Goal: Transaction & Acquisition: Purchase product/service

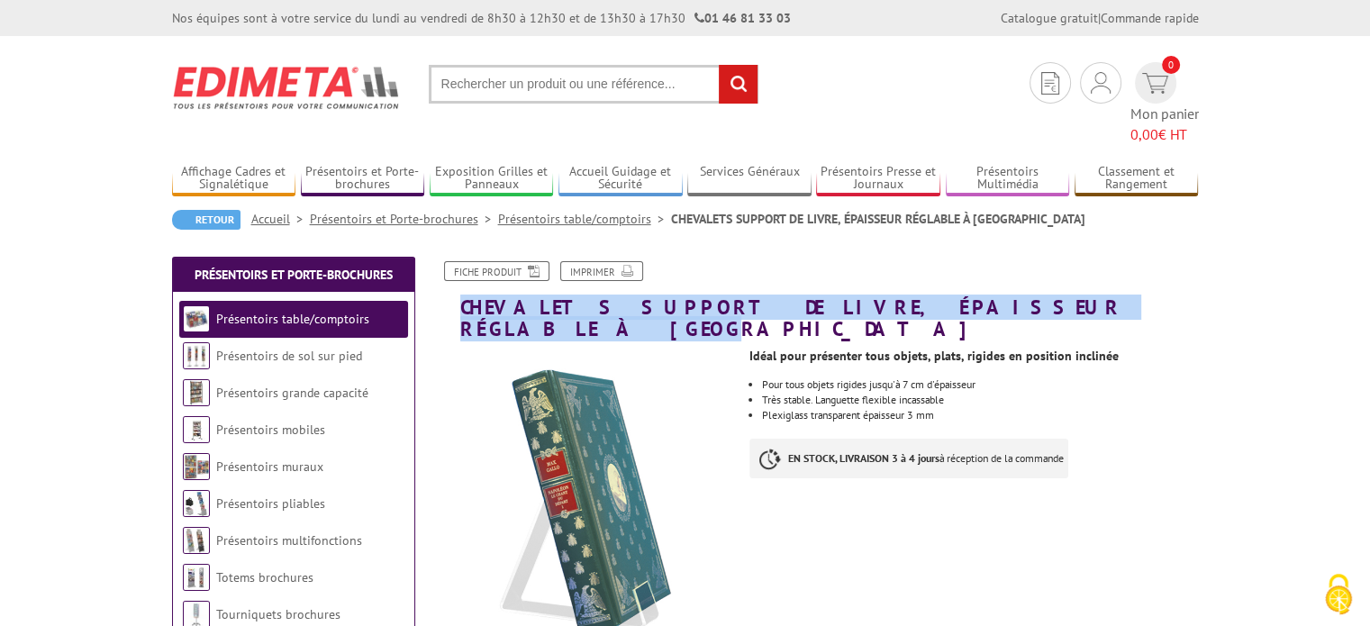
drag, startPoint x: 1008, startPoint y: 280, endPoint x: 462, endPoint y: 273, distance: 546.1
click at [462, 273] on h1 "CHEVALETS SUPPORT DE LIVRE, ÉPAISSEUR RÉGLABLE À [GEOGRAPHIC_DATA]" at bounding box center [816, 300] width 793 height 78
copy h1 "CHEVALETS SUPPORT DE LIVRE, ÉPAISSEUR RÉGLABLE À [GEOGRAPHIC_DATA]"
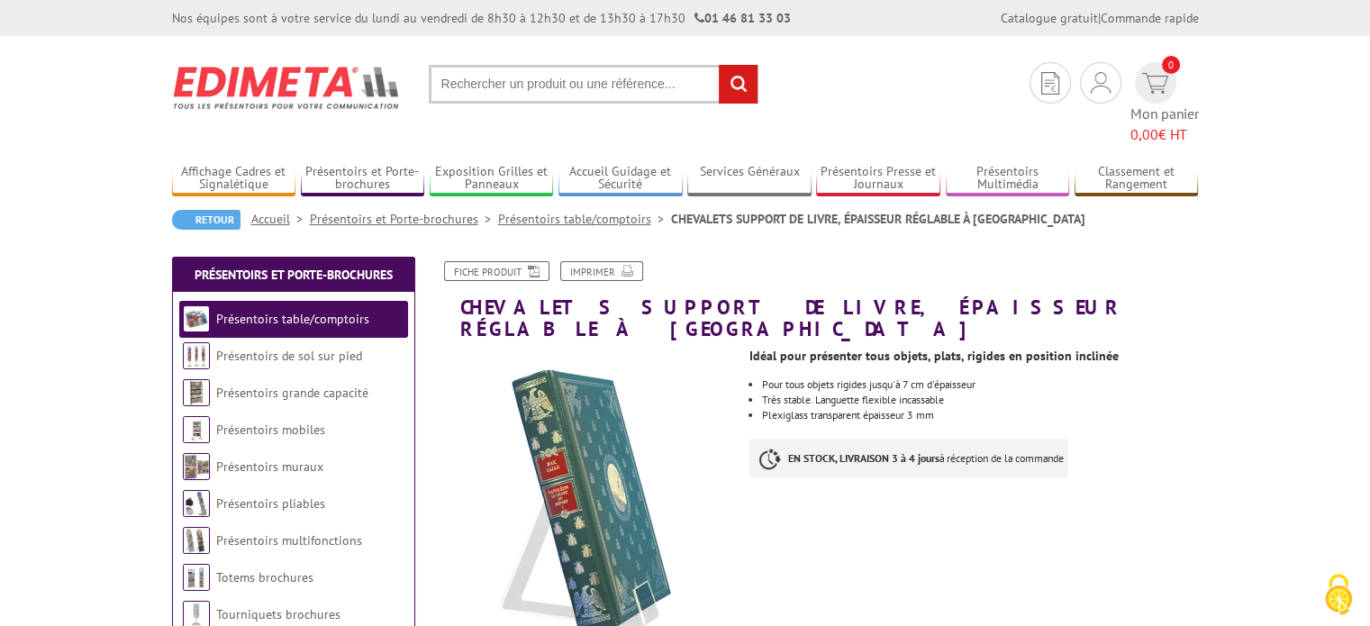
click at [1194, 340] on div "Idéal pour présenter tous objets, plats, rigides en position inclinée" at bounding box center [974, 351] width 449 height 22
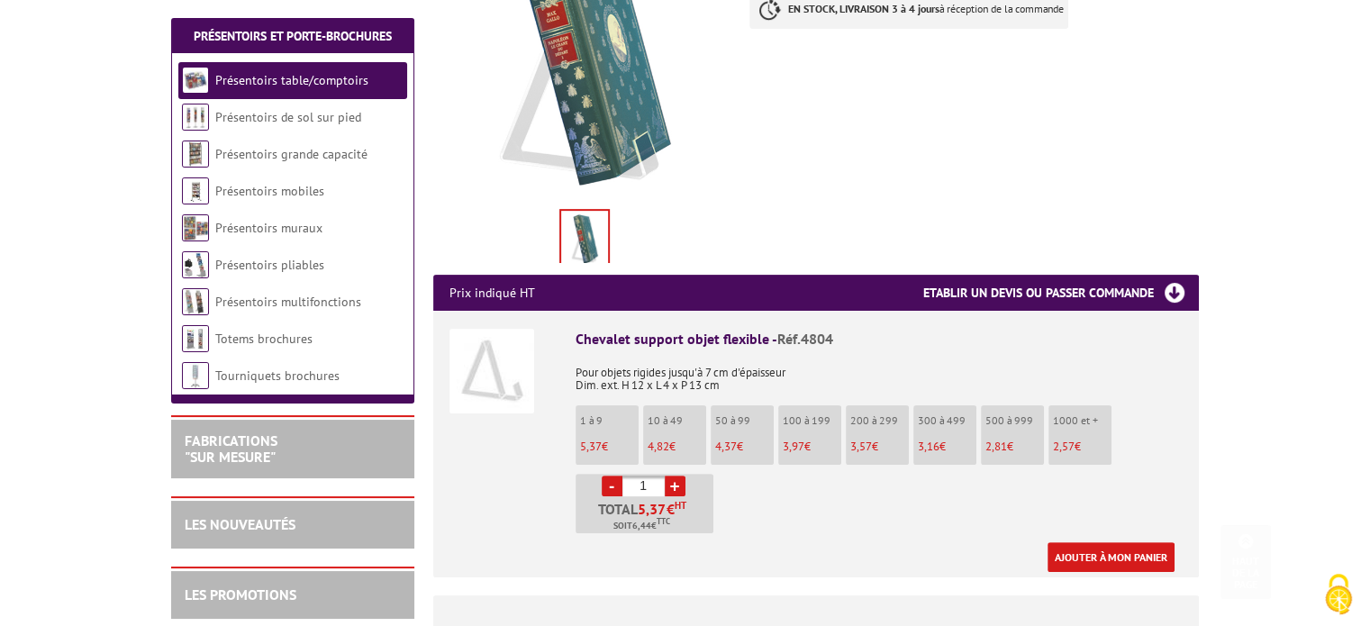
scroll to position [451, 0]
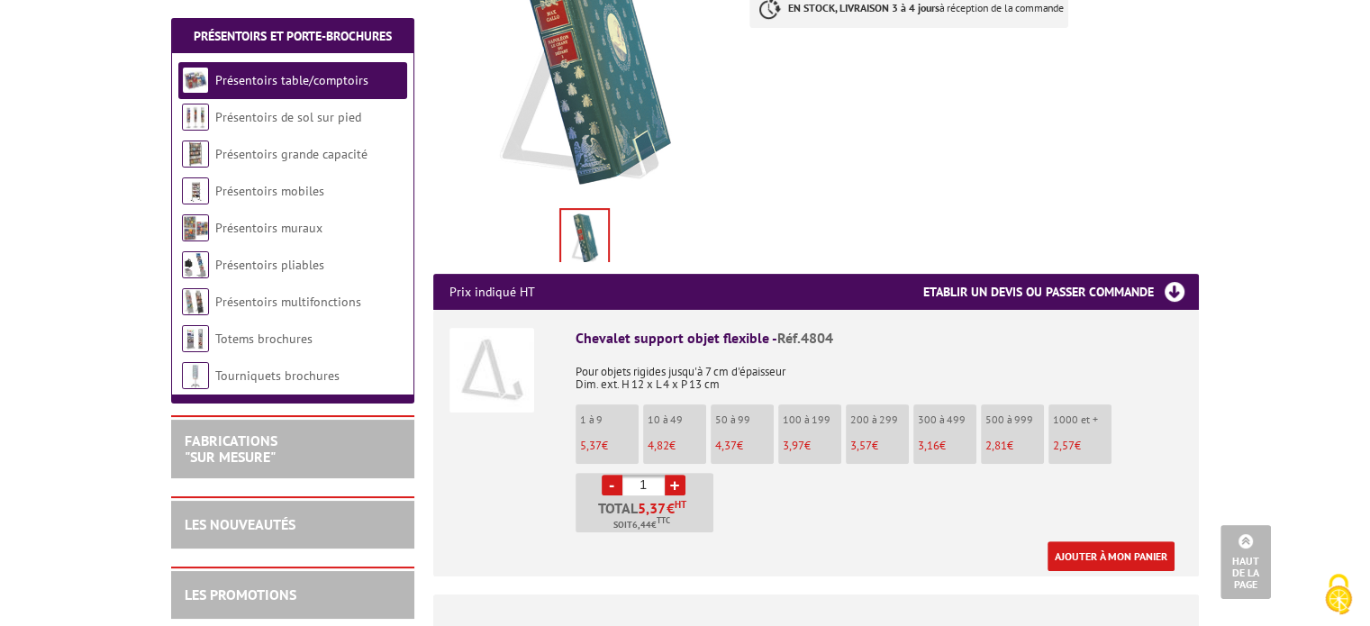
click at [678, 405] on li "10 à 49 4,82 €" at bounding box center [674, 434] width 63 height 59
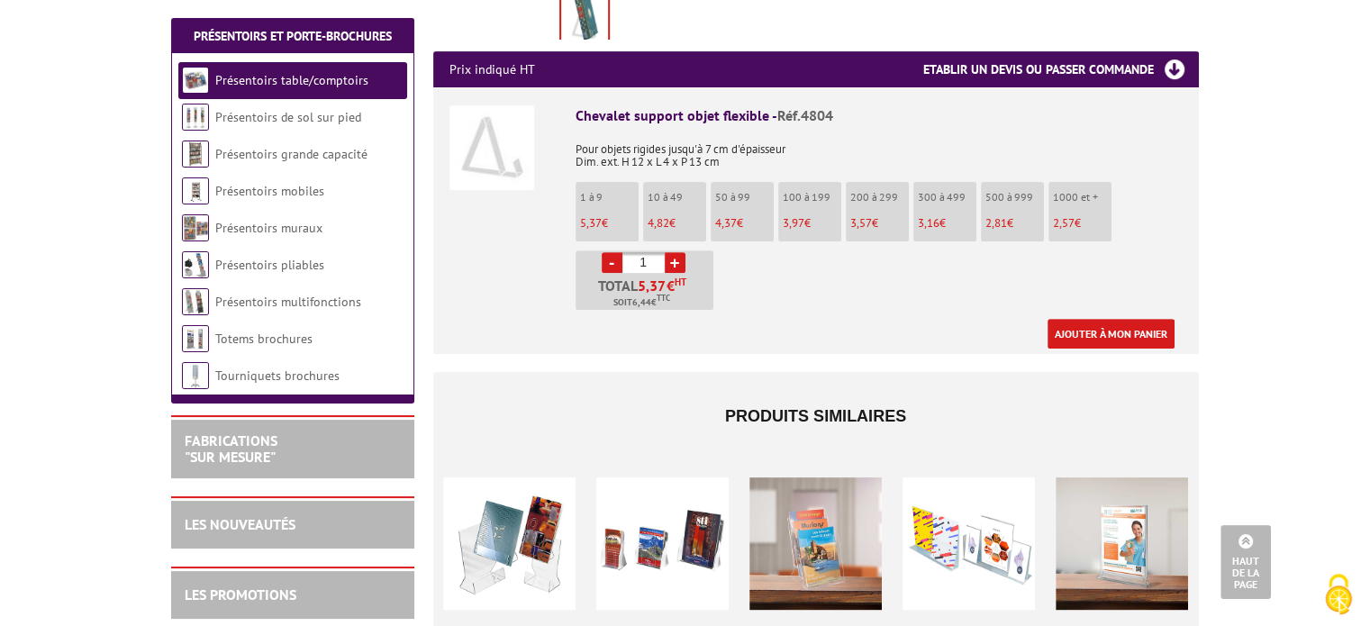
scroll to position [631, 0]
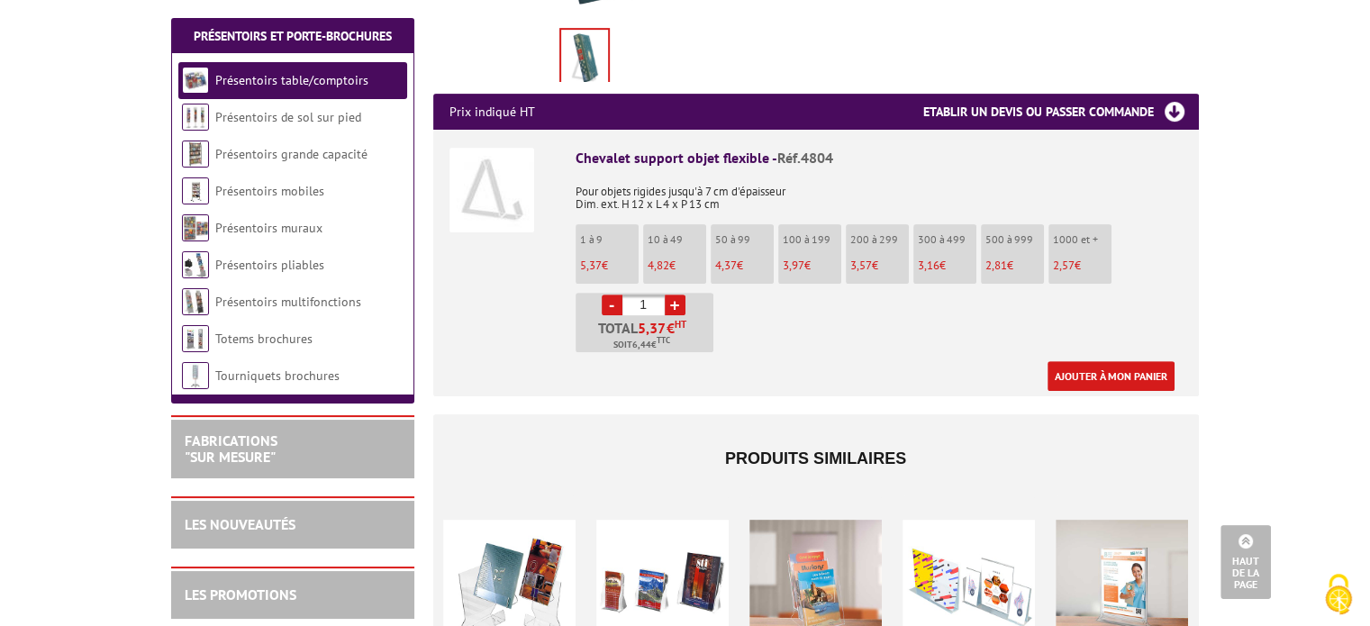
click at [670, 295] on link "+" at bounding box center [675, 305] width 21 height 21
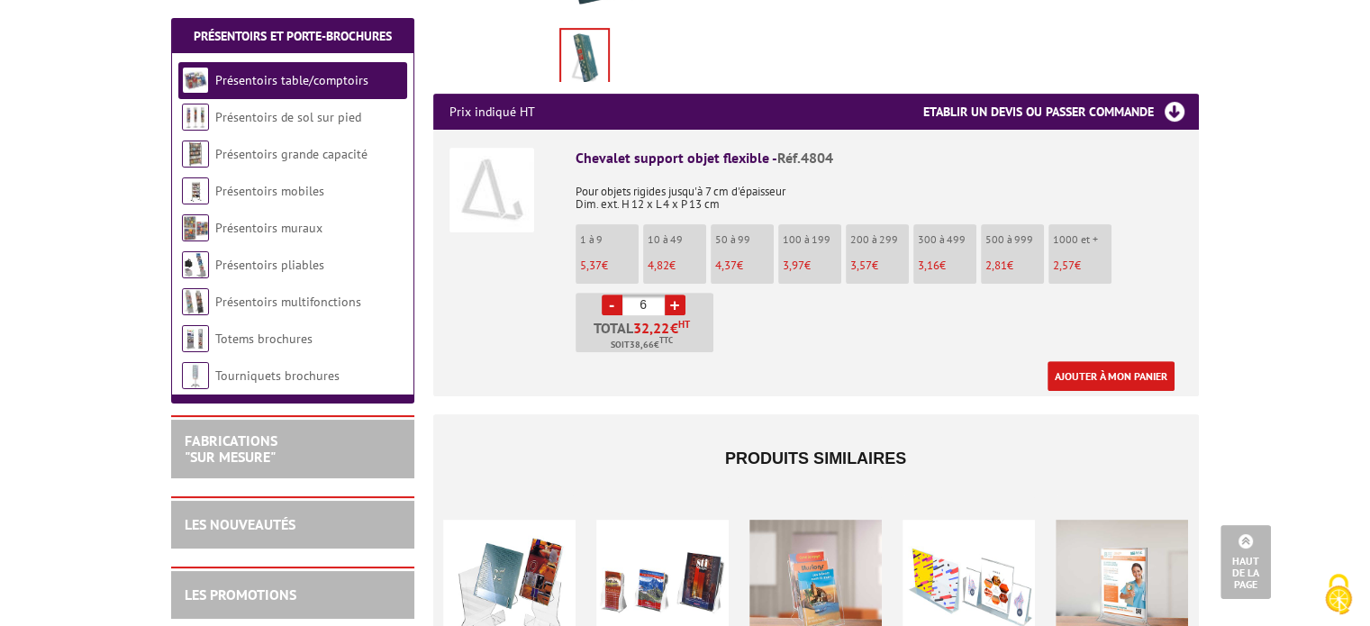
click at [670, 295] on link "+" at bounding box center [675, 305] width 21 height 21
click at [671, 295] on link "+" at bounding box center [675, 305] width 21 height 21
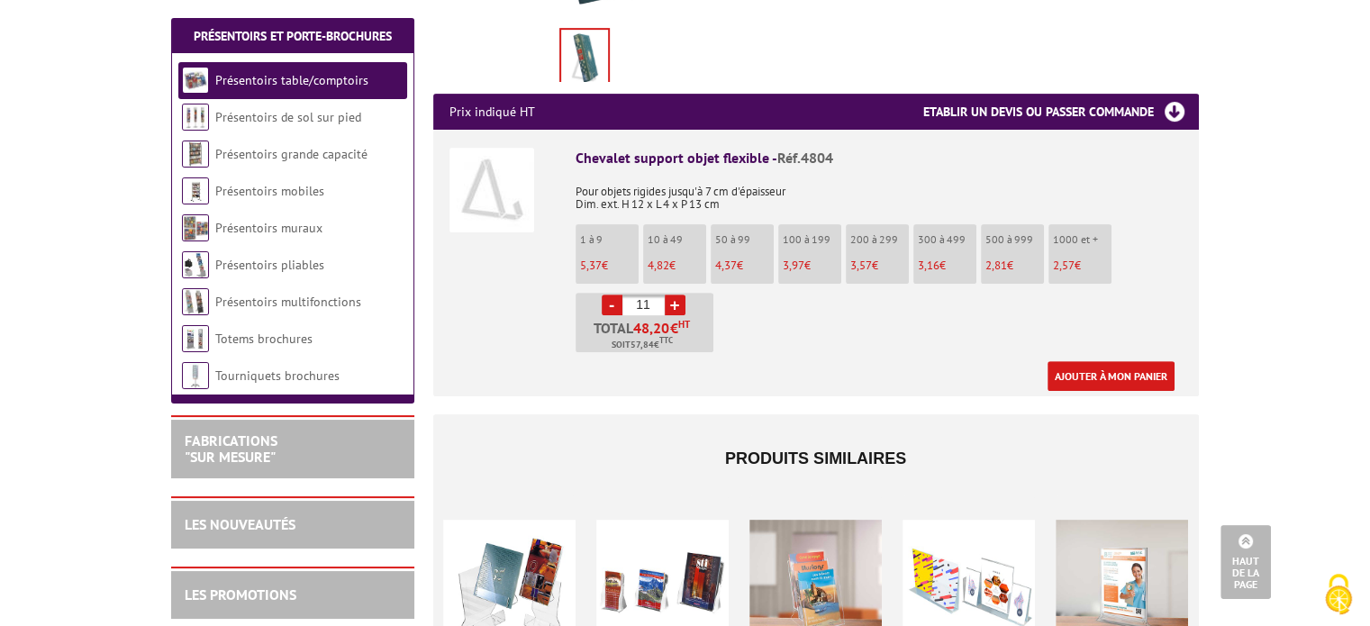
click at [671, 295] on link "+" at bounding box center [675, 305] width 21 height 21
type input "15"
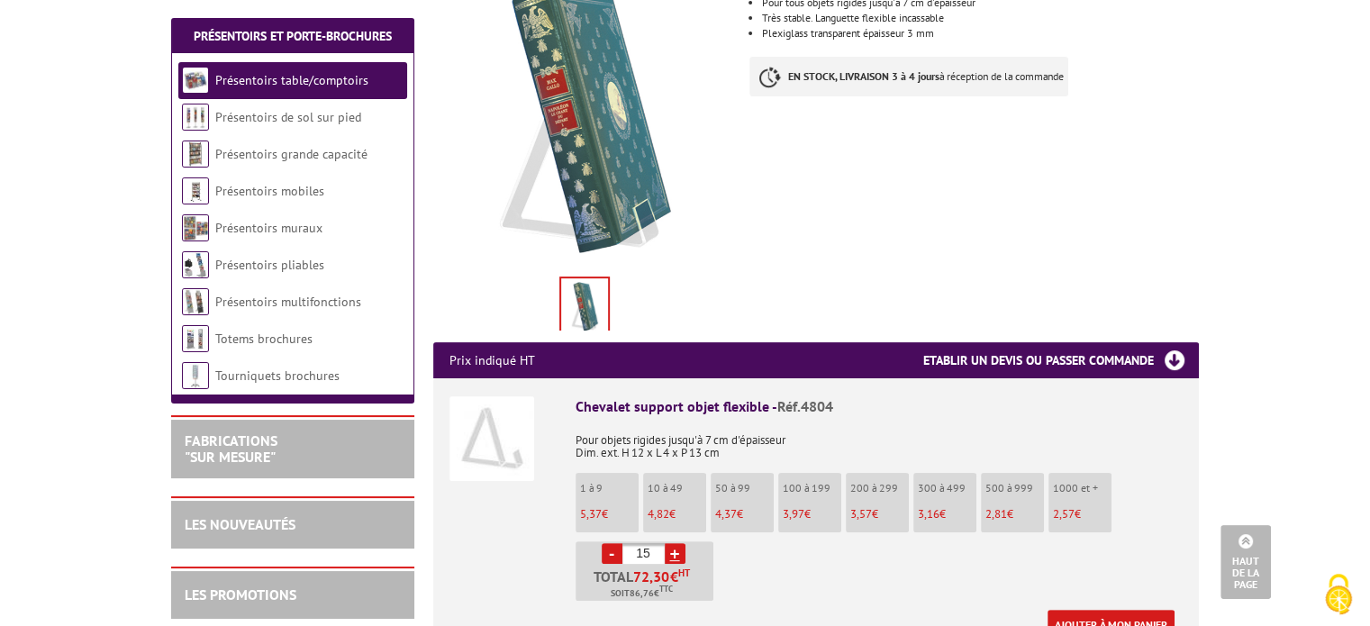
scroll to position [180, 0]
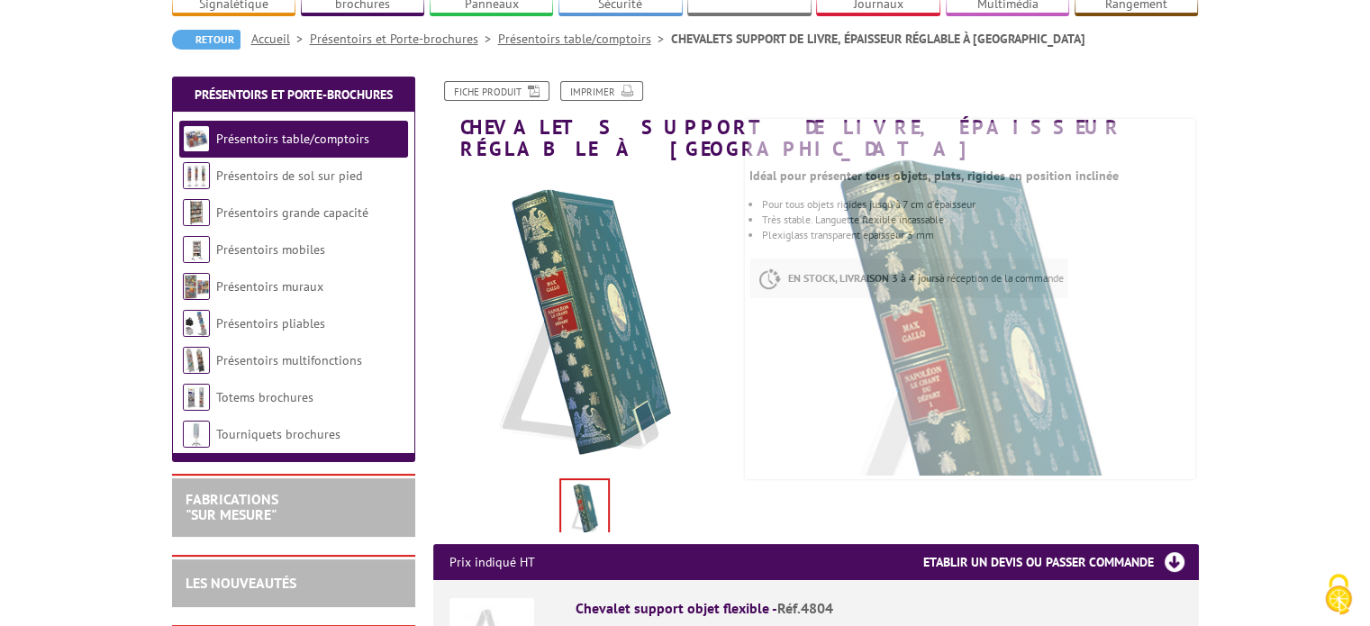
click at [753, 255] on img at bounding box center [970, 393] width 541 height 541
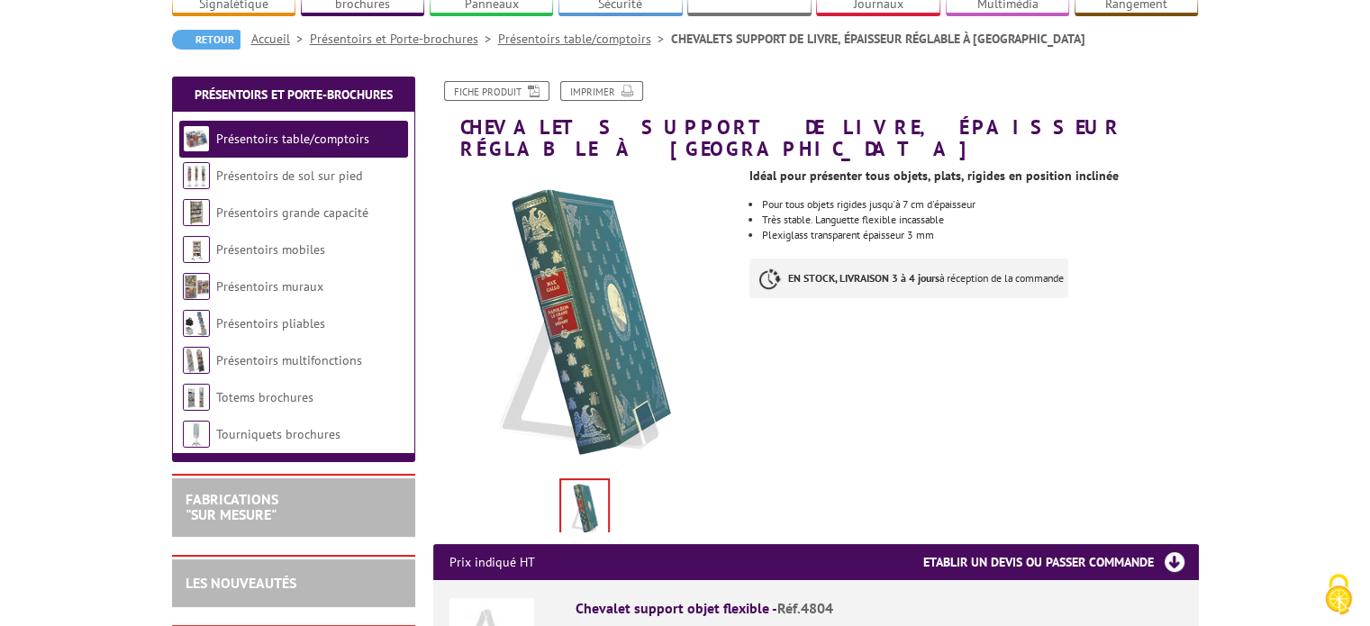
scroll to position [0, 0]
